Goal: Task Accomplishment & Management: Manage account settings

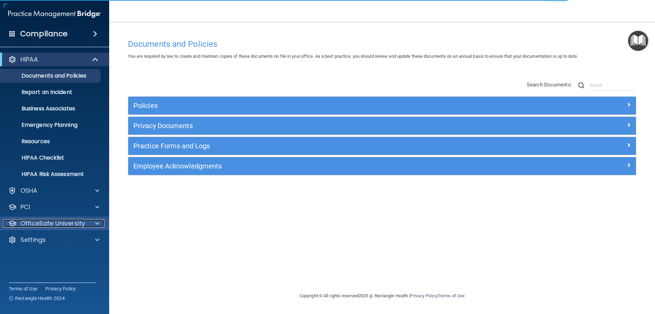
click at [96, 223] on span at bounding box center [97, 223] width 4 height 8
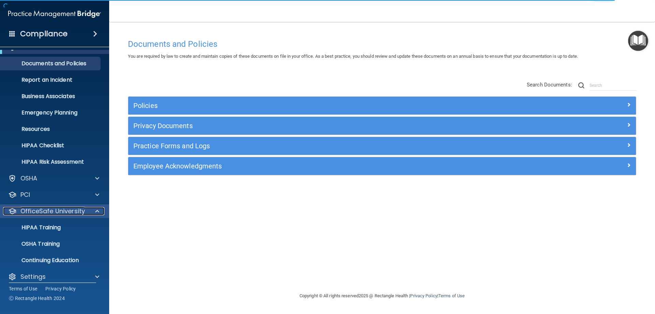
scroll to position [19, 0]
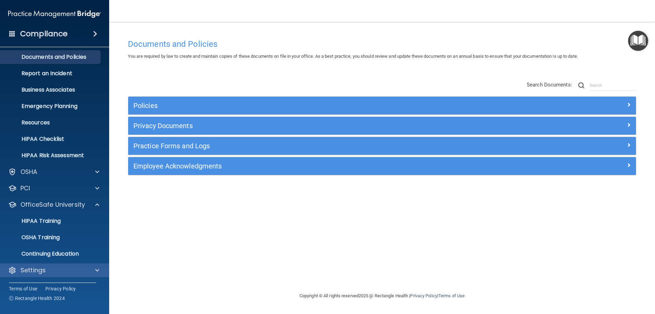
click at [57, 274] on div "Settings" at bounding box center [55, 270] width 110 height 14
click at [95, 269] on div at bounding box center [96, 270] width 17 height 8
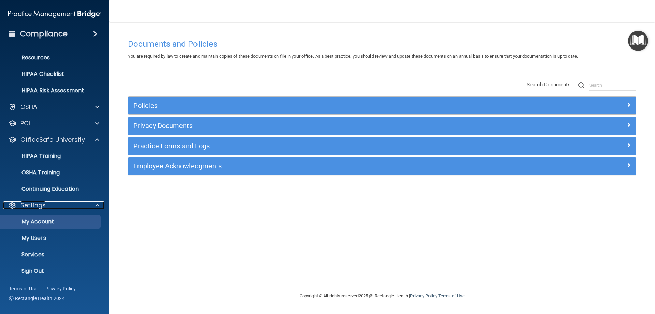
scroll to position [84, 0]
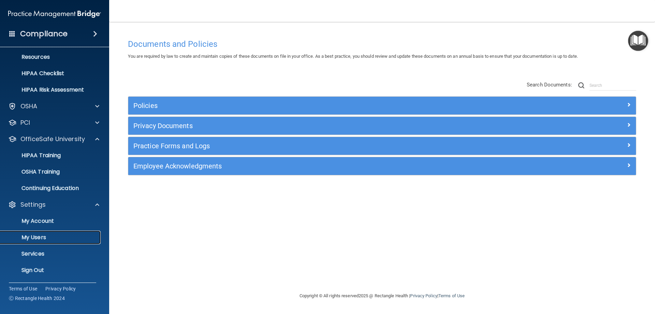
click at [62, 236] on p "My Users" at bounding box center [50, 237] width 93 height 7
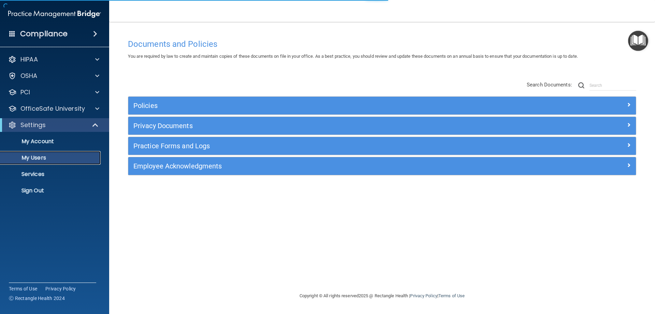
select select "20"
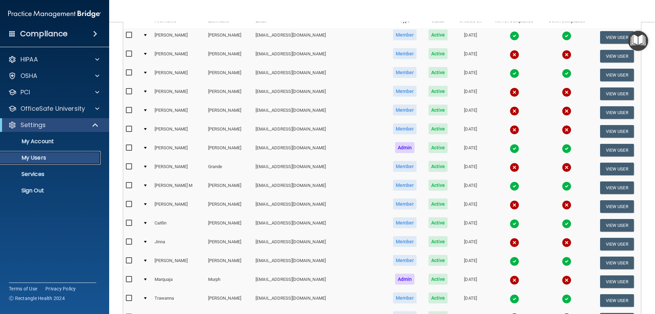
scroll to position [9, 0]
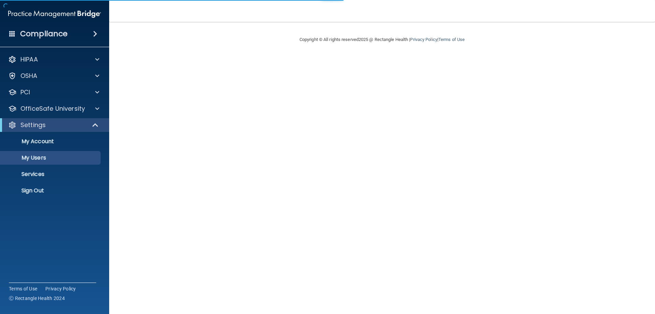
select select "20"
